Goal: Find contact information: Find contact information

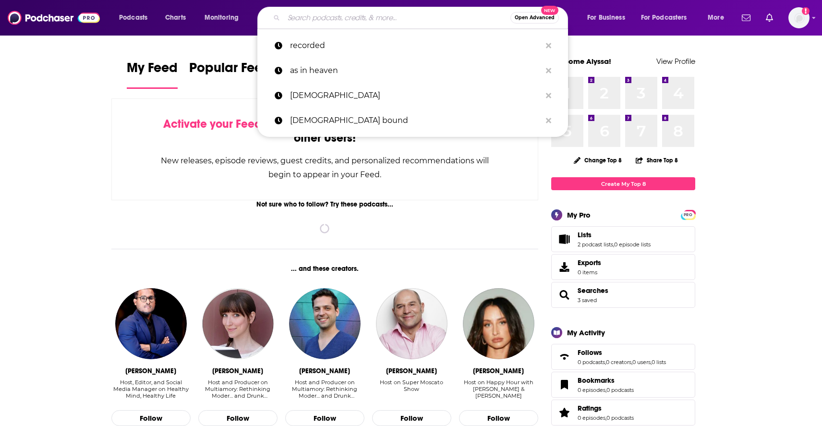
click at [319, 16] on input "Search podcasts, credits, & more..." at bounding box center [397, 17] width 227 height 15
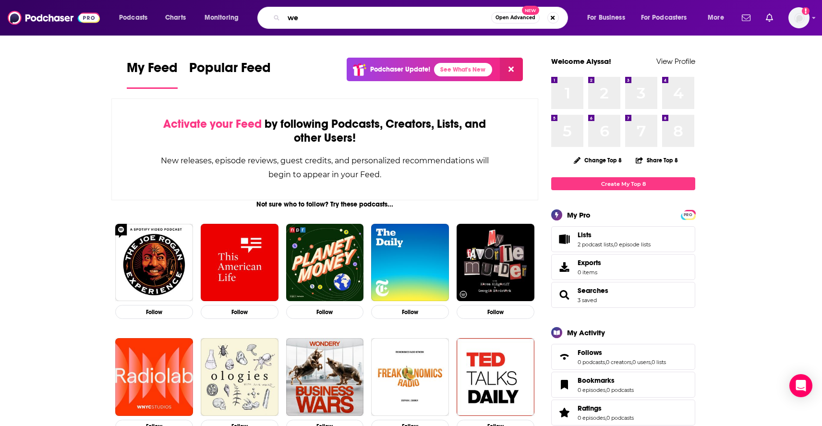
type input "w"
type input "[PERSON_NAME]"
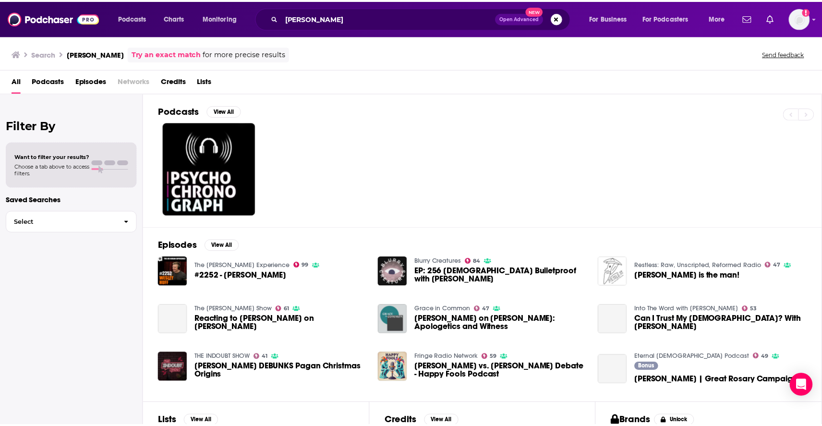
scroll to position [85, 0]
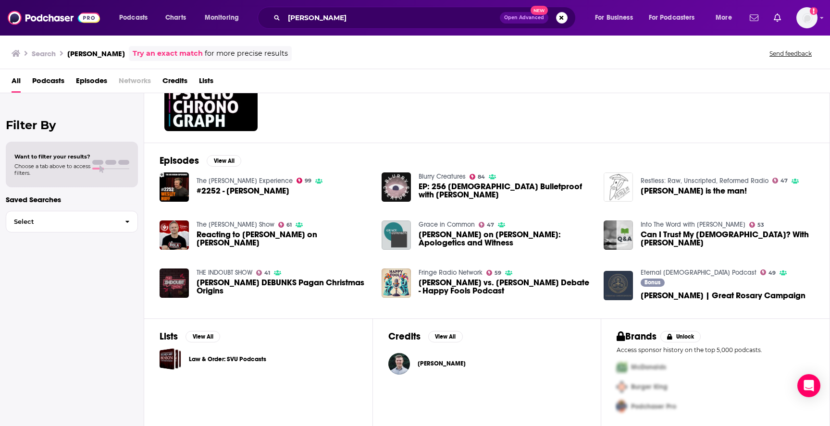
click at [230, 196] on div "#2252 - [PERSON_NAME]" at bounding box center [259, 192] width 126 height 11
click at [229, 189] on span "#2252 - [PERSON_NAME]" at bounding box center [242, 191] width 93 height 8
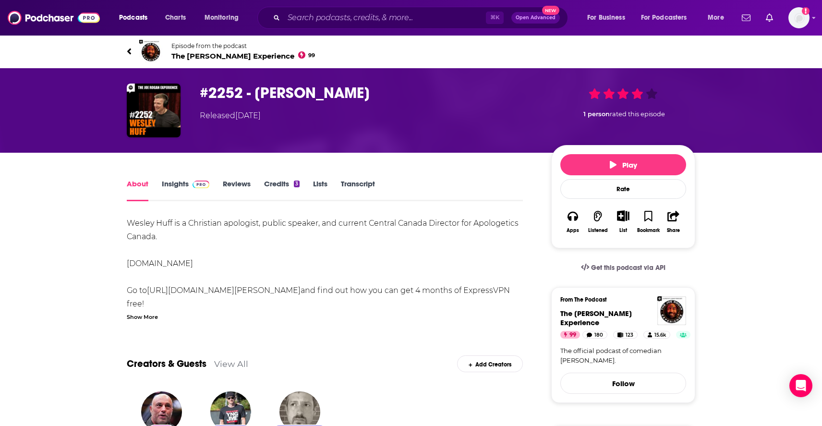
click at [187, 190] on link "Insights" at bounding box center [186, 190] width 48 height 22
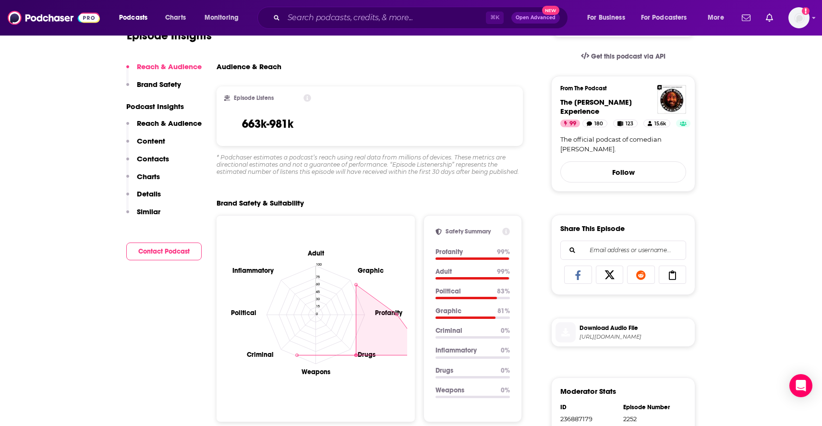
scroll to position [259, 0]
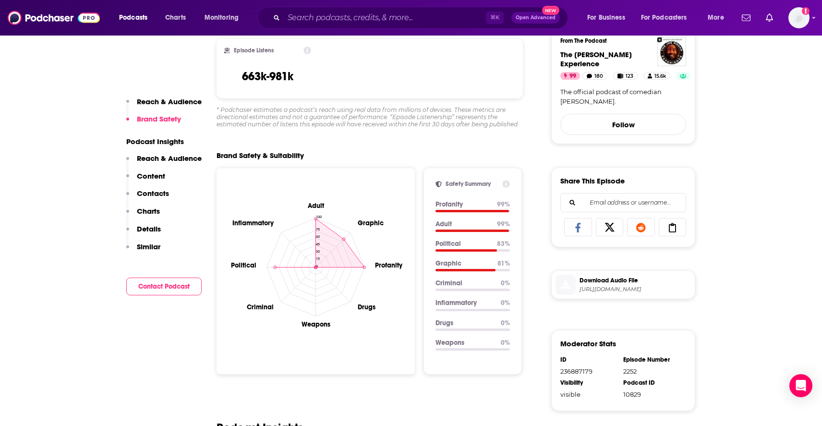
click at [163, 192] on p "Contacts" at bounding box center [153, 193] width 32 height 9
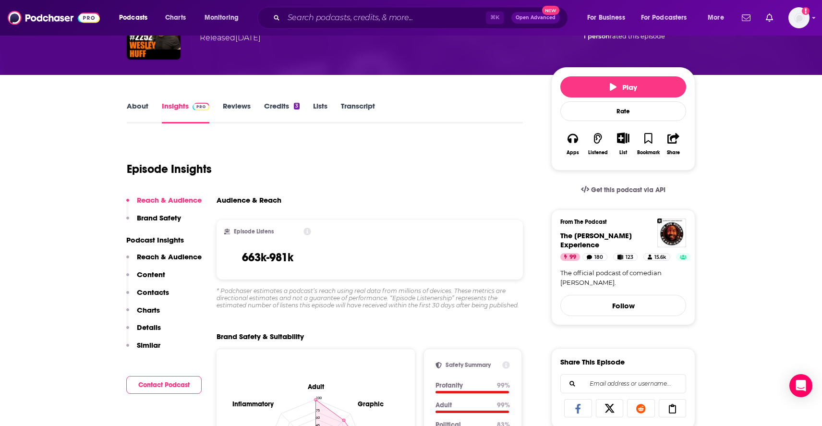
scroll to position [77, 0]
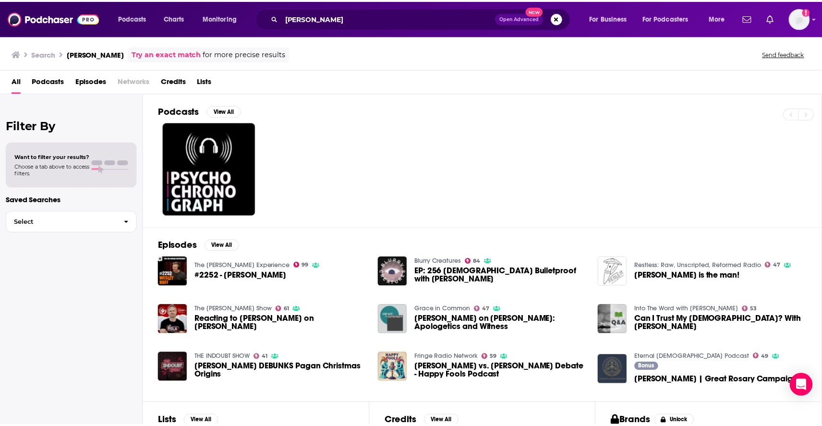
scroll to position [83, 0]
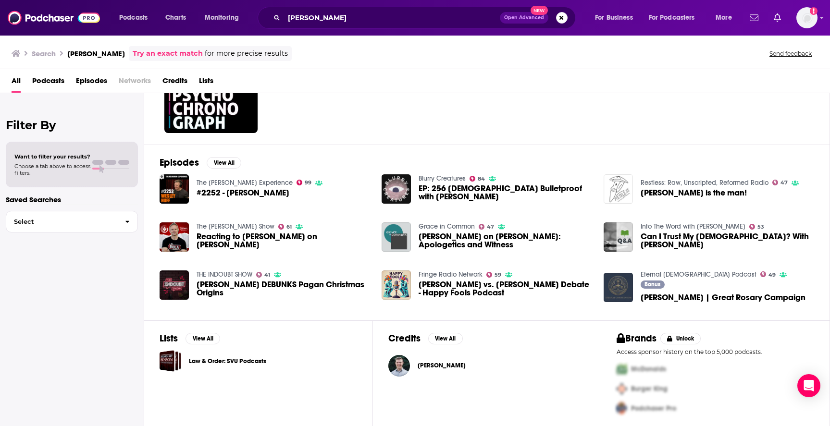
click at [439, 181] on link "Blurry Creatures" at bounding box center [441, 178] width 47 height 8
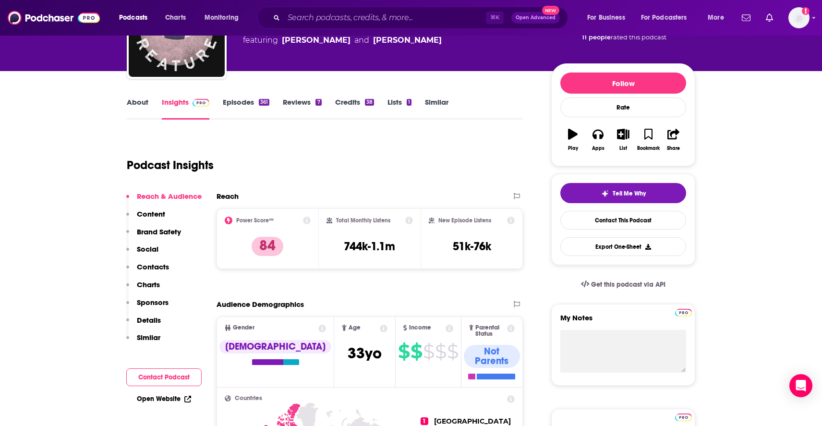
click at [160, 268] on p "Contacts" at bounding box center [153, 266] width 32 height 9
